Goal: Navigation & Orientation: Find specific page/section

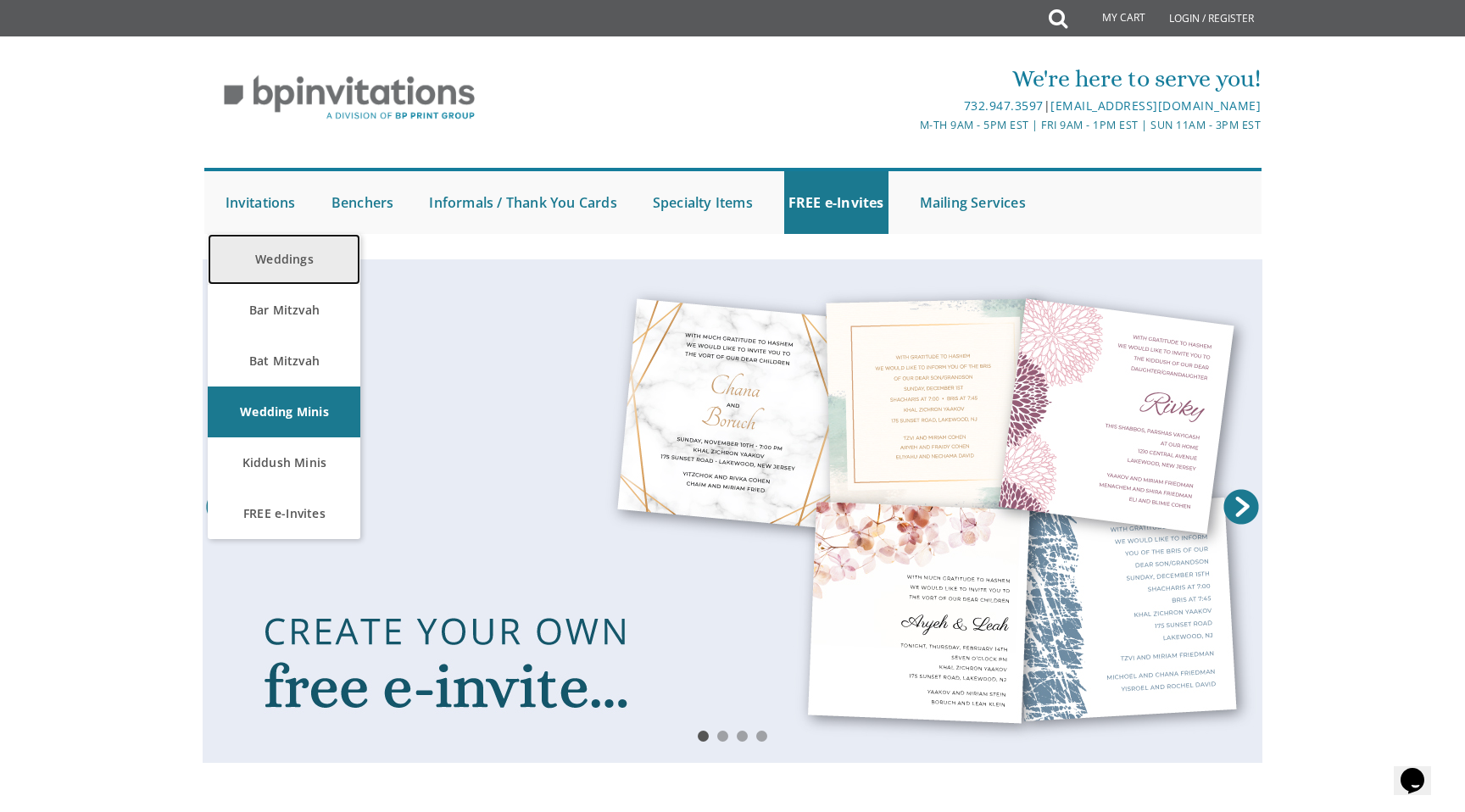
click at [290, 262] on link "Weddings" at bounding box center [284, 260] width 153 height 51
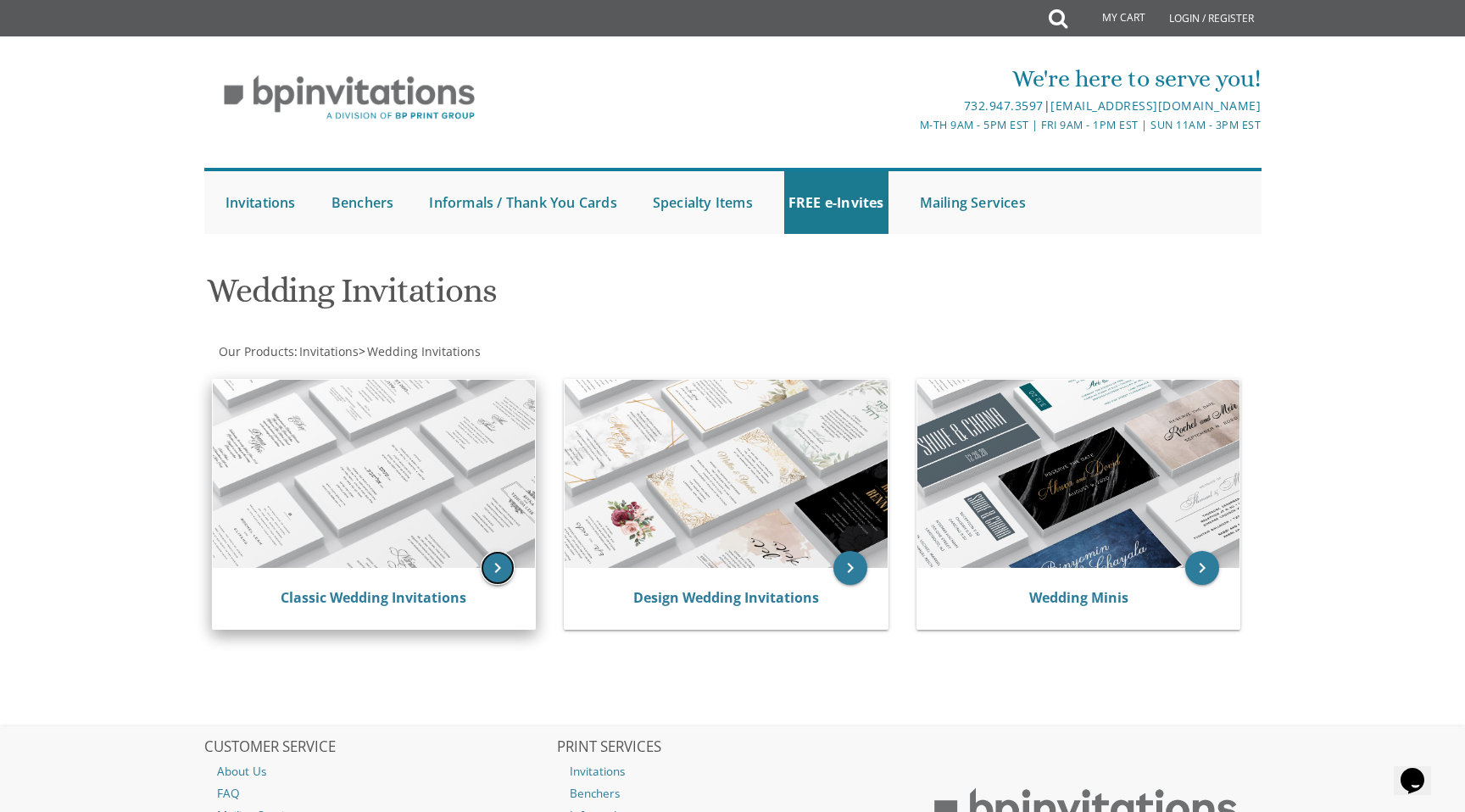
click at [496, 573] on icon "keyboard_arrow_right" at bounding box center [498, 568] width 34 height 34
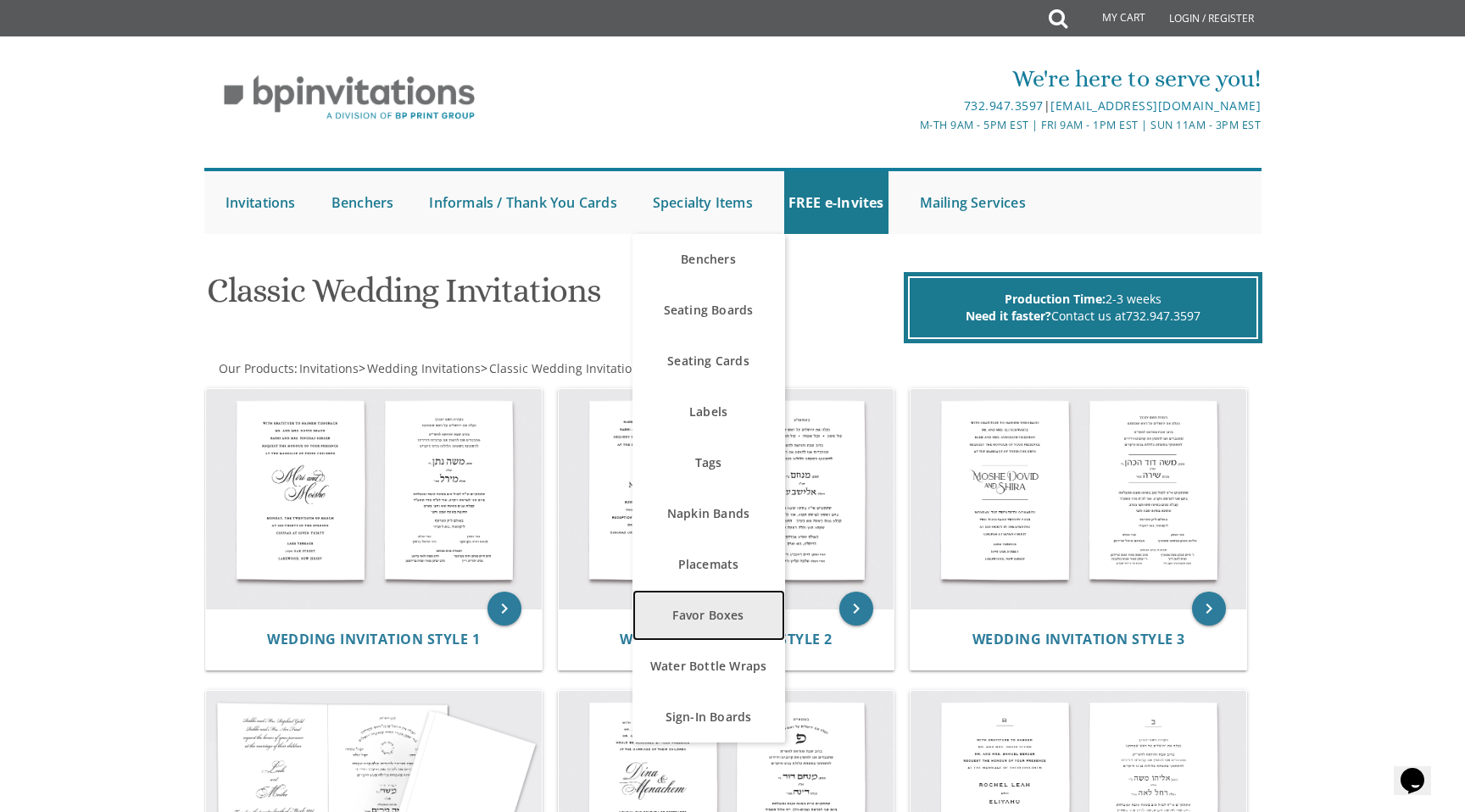
click at [723, 624] on link "Favor Boxes" at bounding box center [708, 616] width 153 height 51
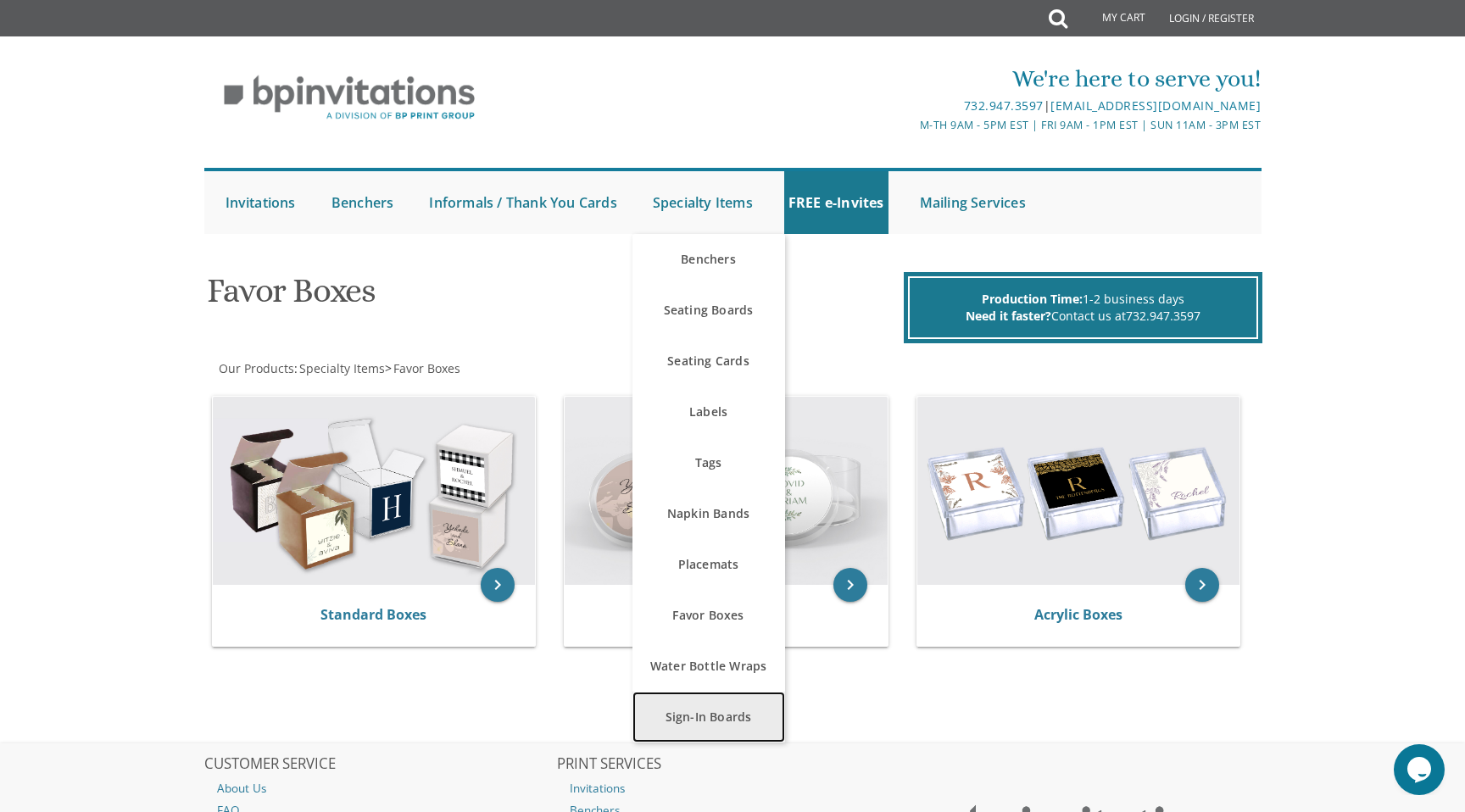
click at [687, 720] on link "Sign-In Boards" at bounding box center [708, 717] width 153 height 51
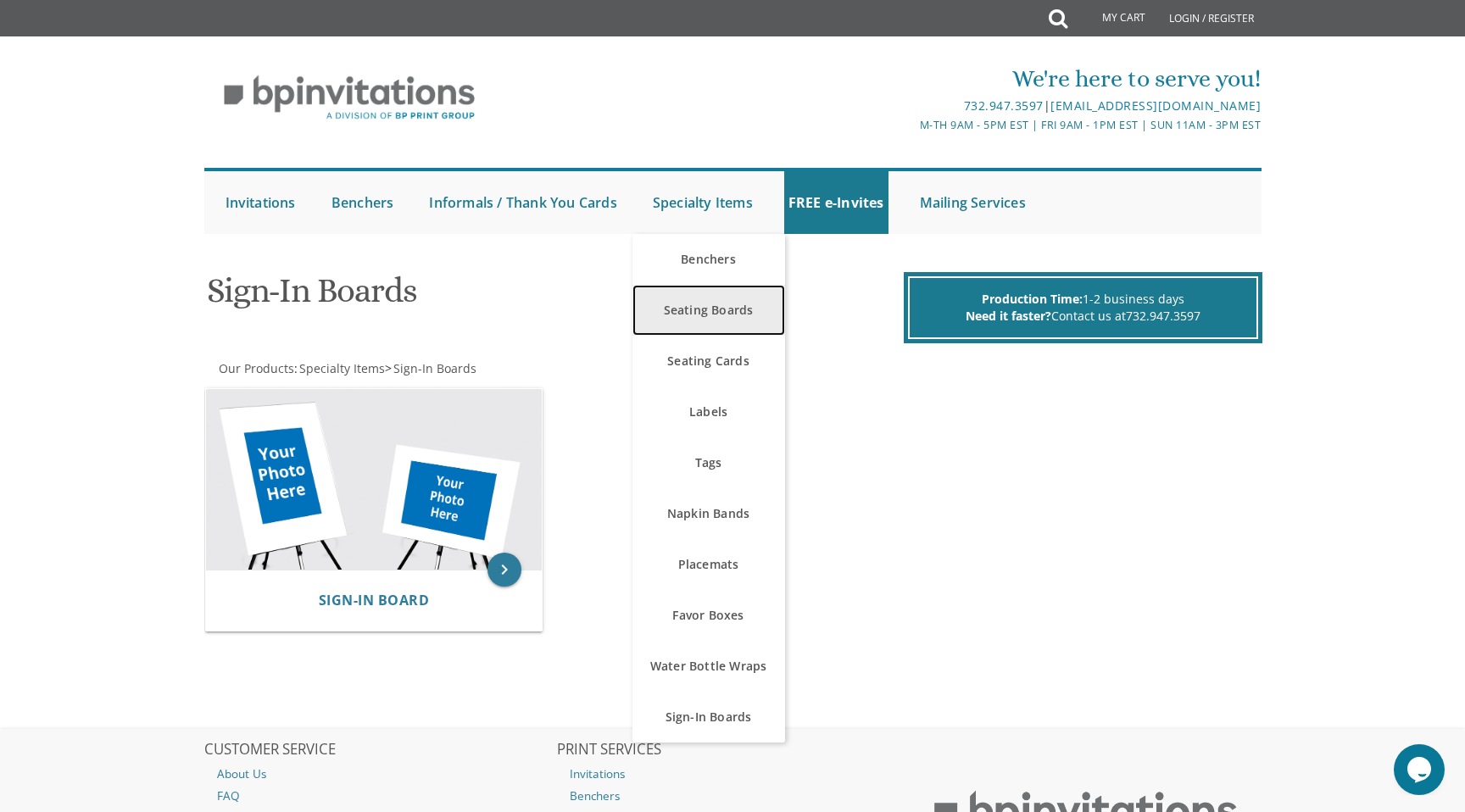
click at [691, 323] on link "Seating Boards" at bounding box center [708, 310] width 153 height 51
